Goal: Check status: Check status

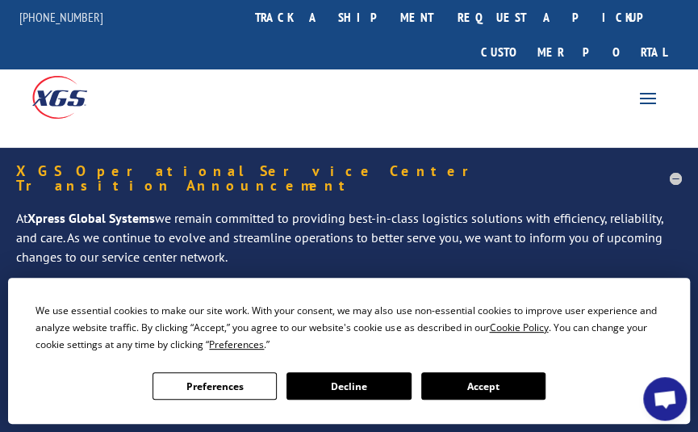
click at [478, 387] on button "Accept" at bounding box center [483, 385] width 124 height 27
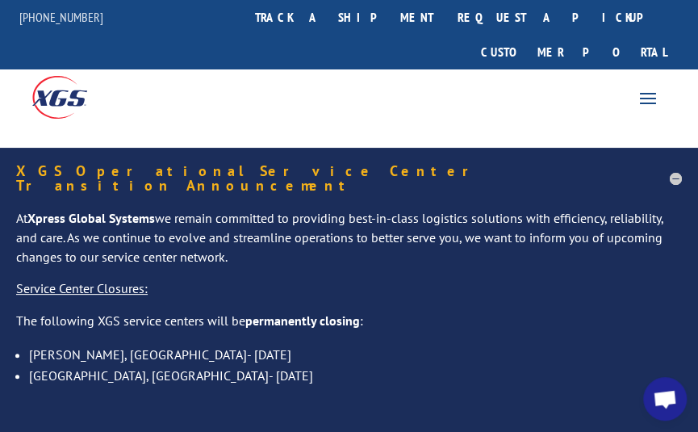
scroll to position [323, 0]
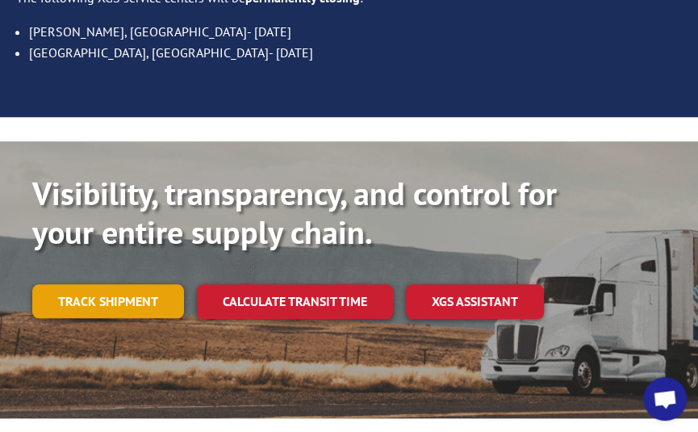
click at [135, 284] on link "Track shipment" at bounding box center [108, 301] width 152 height 34
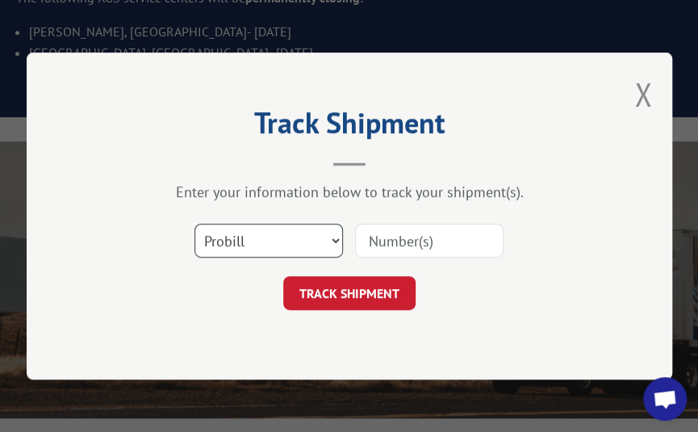
click at [313, 234] on select "Select category... Probill BOL PO" at bounding box center [268, 241] width 148 height 34
click at [312, 234] on select "Select category... Probill BOL PO" at bounding box center [268, 241] width 148 height 34
click at [406, 240] on input at bounding box center [429, 241] width 148 height 34
paste input "17002031"
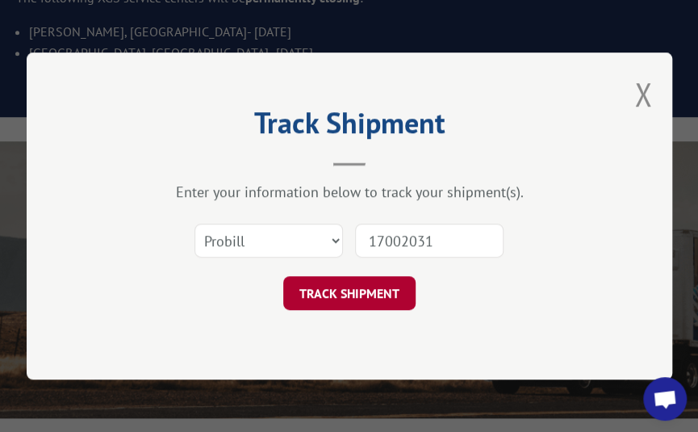
type input "17002031"
click at [347, 291] on button "TRACK SHIPMENT" at bounding box center [349, 293] width 132 height 34
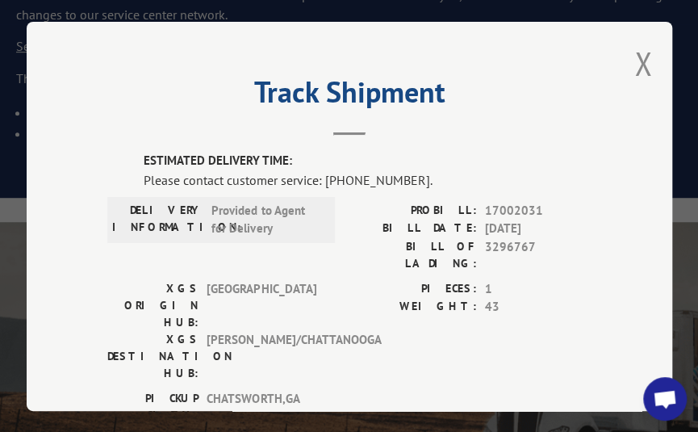
scroll to position [81, 0]
